Goal: Register for event/course

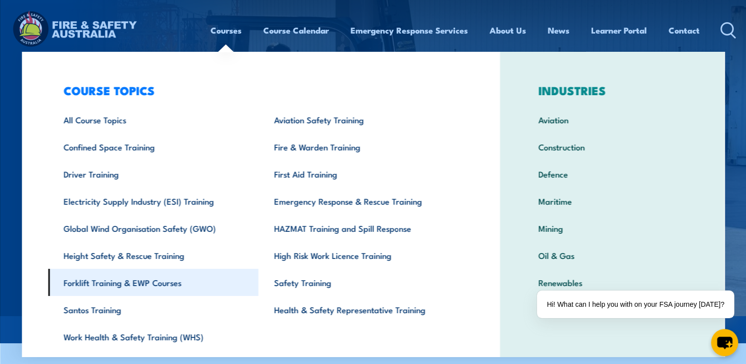
click at [124, 282] on link "Forklift Training & EWP Courses" at bounding box center [153, 282] width 211 height 27
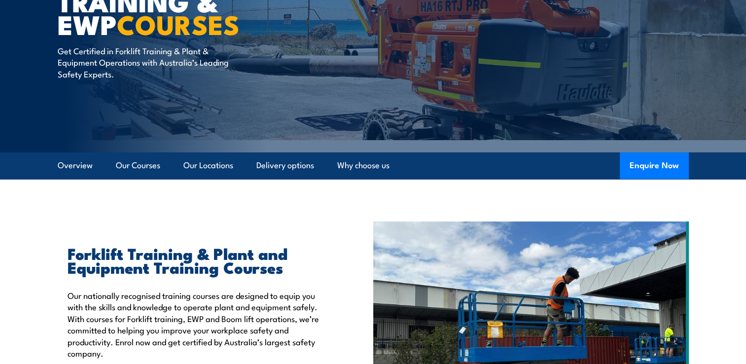
scroll to position [148, 0]
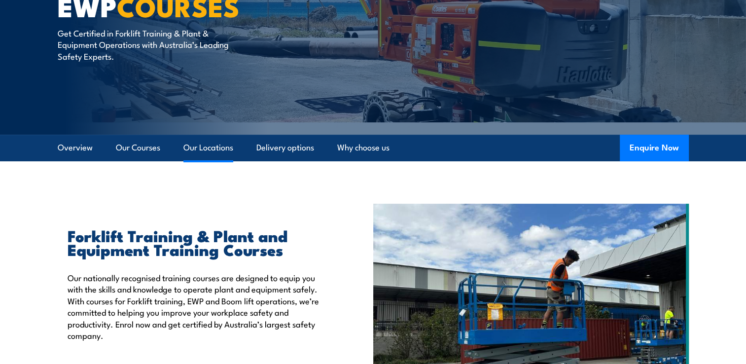
click at [215, 151] on link "Our Locations" at bounding box center [208, 148] width 50 height 26
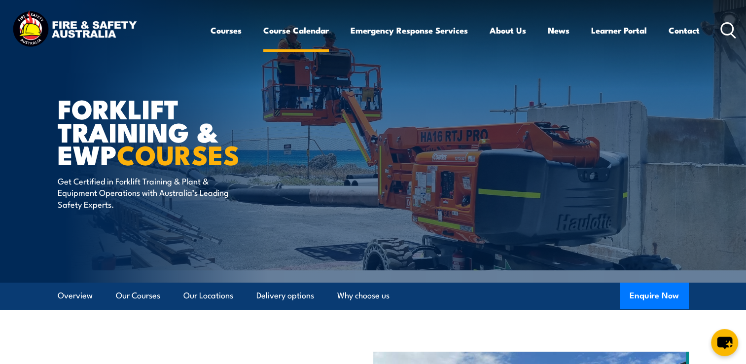
click at [306, 30] on link "Course Calendar" at bounding box center [296, 30] width 66 height 26
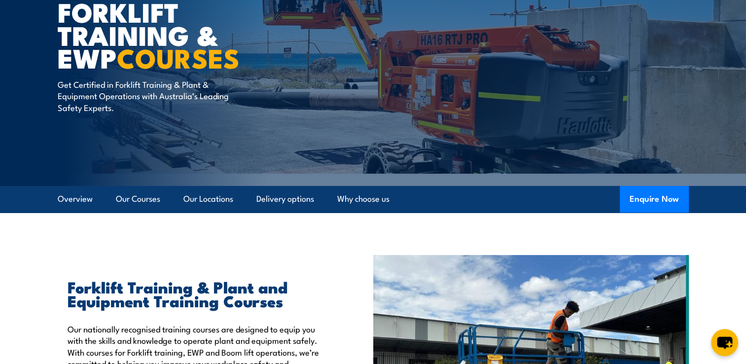
scroll to position [99, 0]
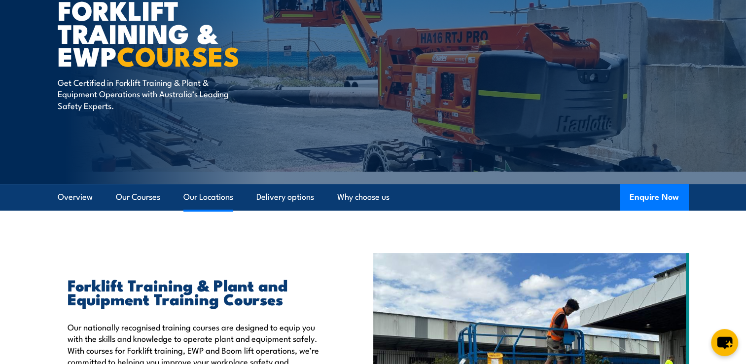
click at [214, 195] on link "Our Locations" at bounding box center [208, 197] width 50 height 26
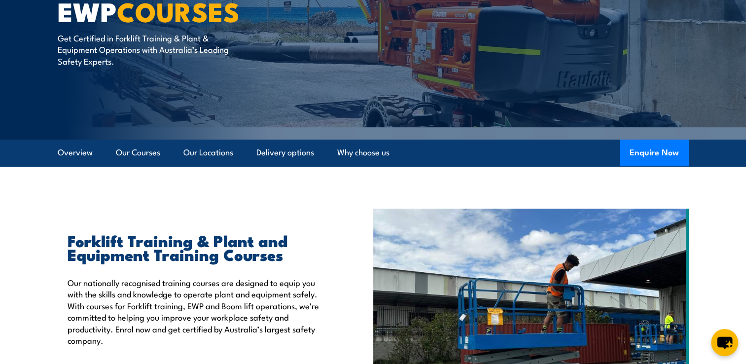
scroll to position [160, 0]
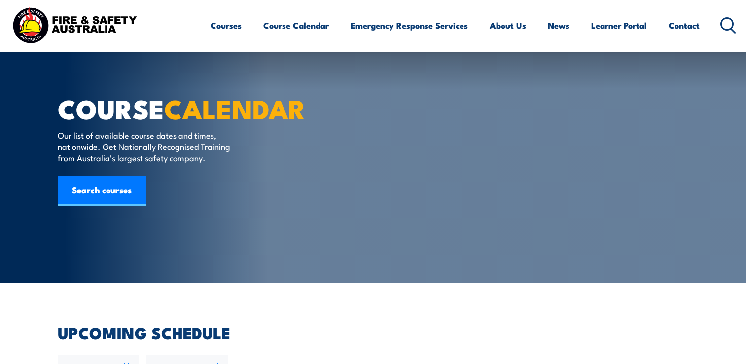
radio input "true"
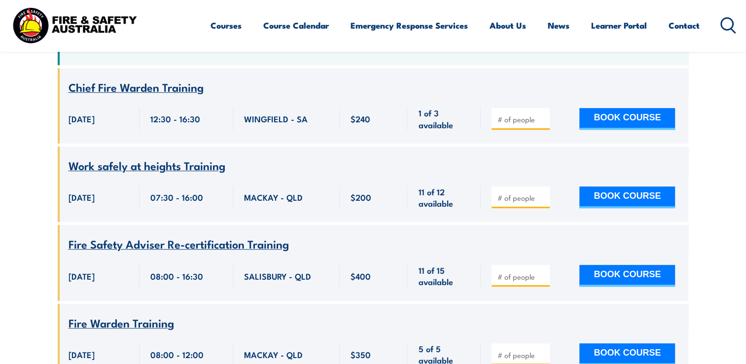
scroll to position [493, 0]
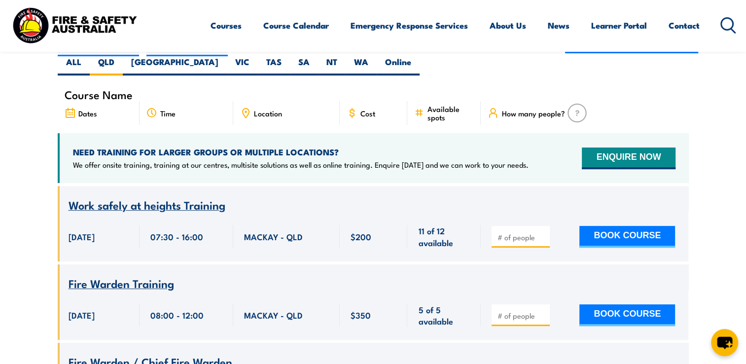
scroll to position [247, 0]
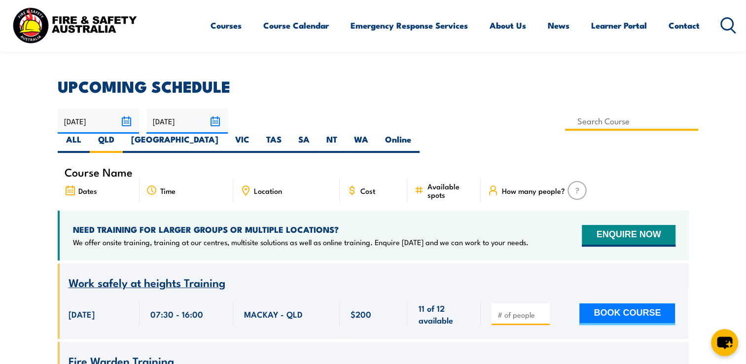
click at [565, 119] on input at bounding box center [632, 120] width 134 height 19
type input "Low Voltage Rescue and Provide CPR Training"
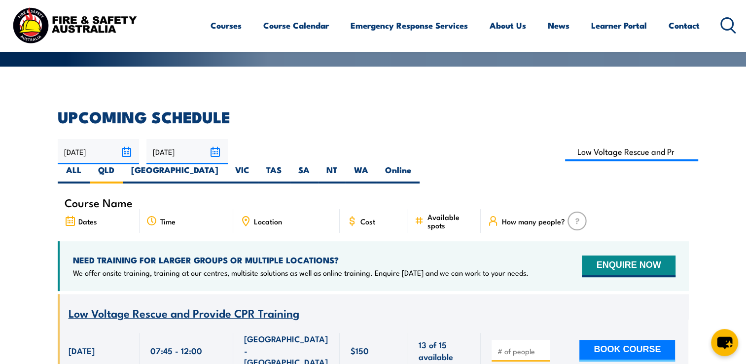
scroll to position [227, 0]
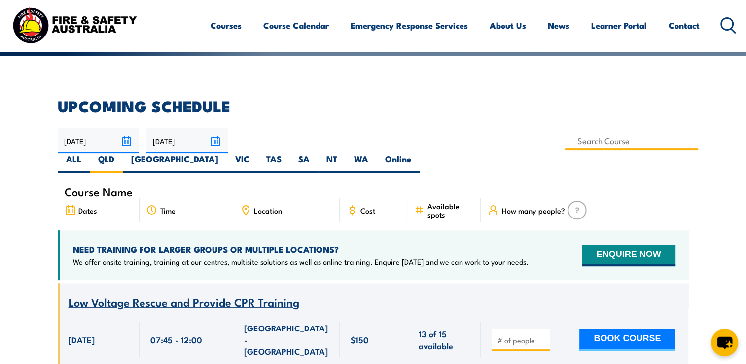
click at [565, 141] on input at bounding box center [632, 140] width 134 height 19
type input "Onsite Trainer and Assessor Training"
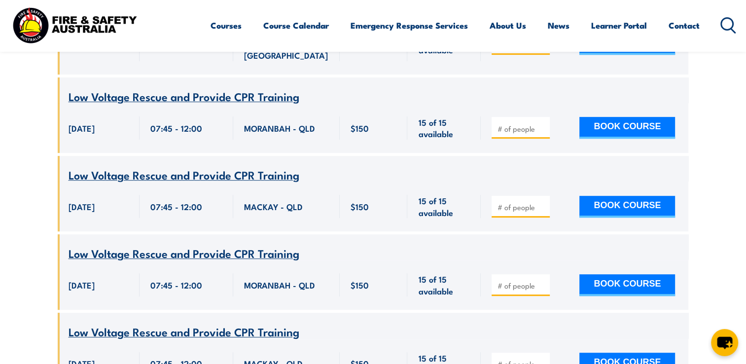
scroll to position [284, 0]
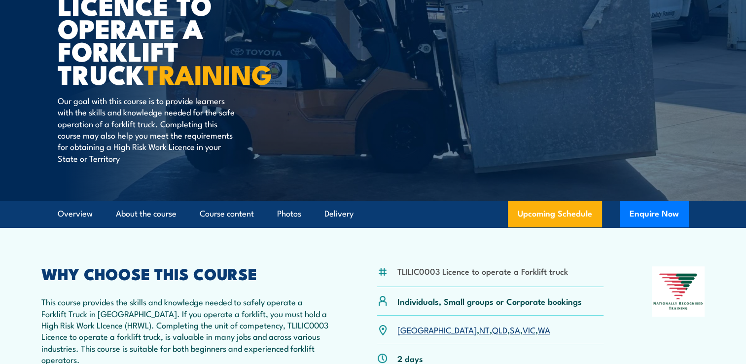
scroll to position [148, 0]
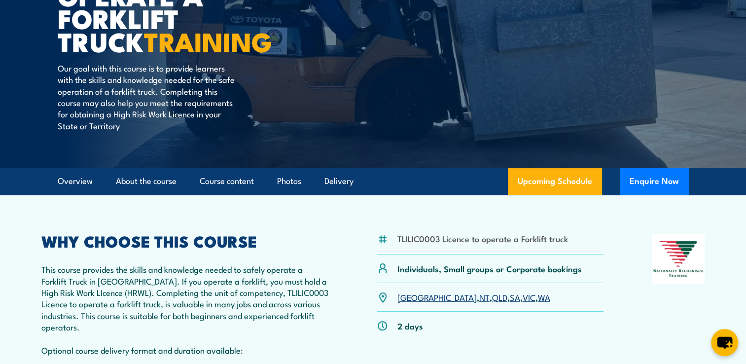
click at [492, 299] on link "QLD" at bounding box center [499, 297] width 15 height 12
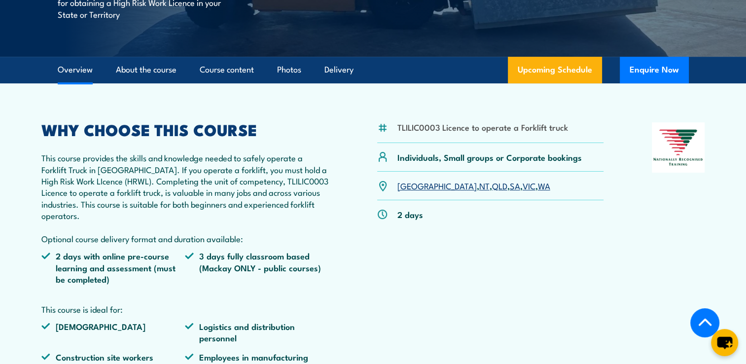
scroll to position [319, 0]
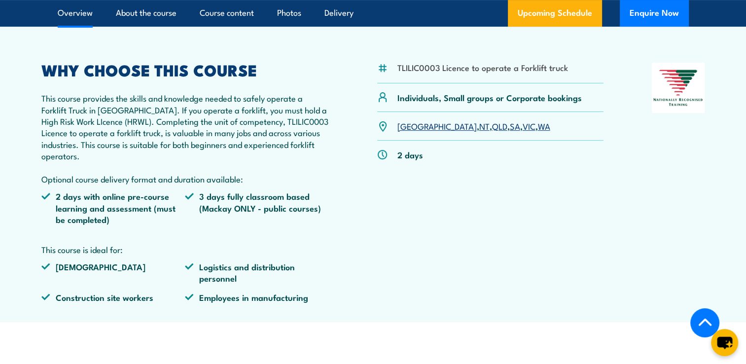
click at [492, 128] on link "QLD" at bounding box center [499, 126] width 15 height 12
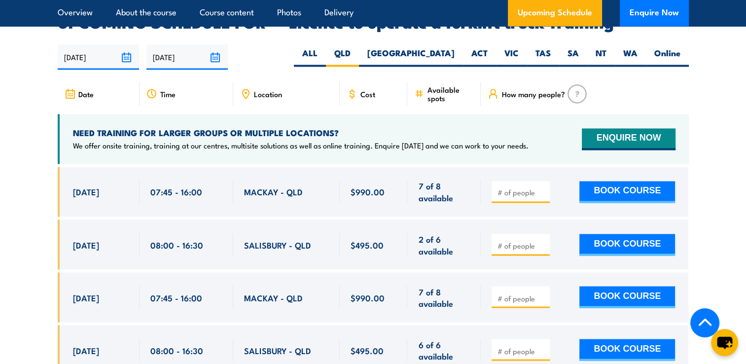
scroll to position [1256, 0]
